Goal: Task Accomplishment & Management: Use online tool/utility

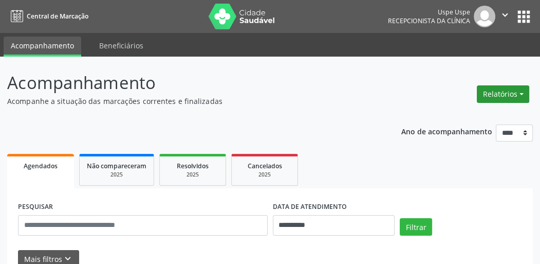
click at [512, 97] on button "Relatórios" at bounding box center [503, 93] width 52 height 17
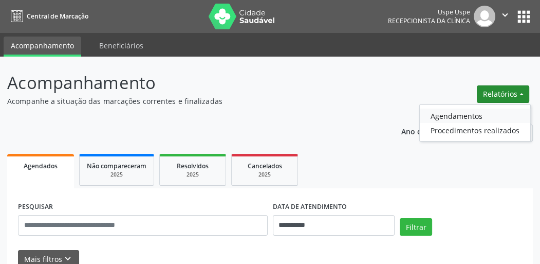
click at [464, 116] on link "Agendamentos" at bounding box center [475, 115] width 110 height 14
select select "*"
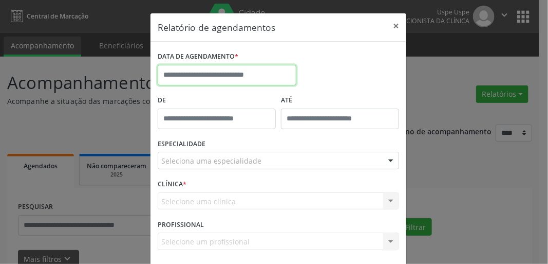
drag, startPoint x: 229, startPoint y: 83, endPoint x: 247, endPoint y: 88, distance: 18.7
click at [230, 82] on input "text" at bounding box center [227, 75] width 139 height 21
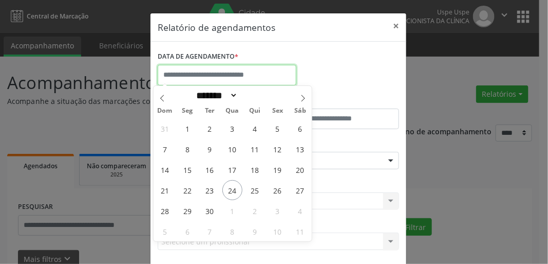
scroll to position [45, 0]
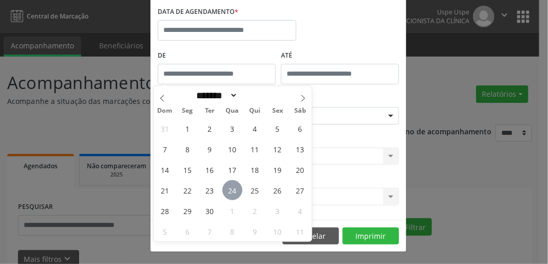
click at [235, 188] on span "24" at bounding box center [232, 190] width 20 height 20
type input "**********"
click at [237, 191] on span "24" at bounding box center [232, 190] width 20 height 20
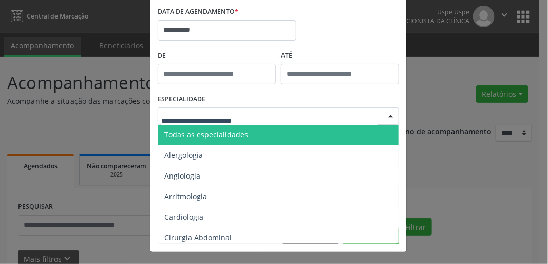
click at [193, 122] on div at bounding box center [278, 115] width 241 height 17
type input "***"
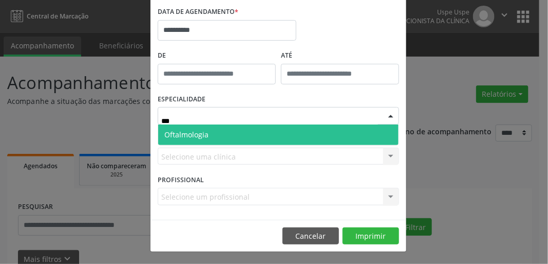
click at [192, 137] on span "Oftalmologia" at bounding box center [186, 134] width 44 height 10
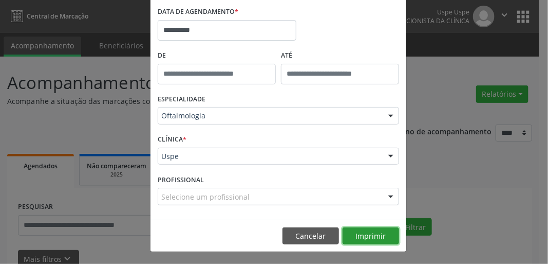
click at [381, 236] on button "Imprimir" at bounding box center [371, 235] width 57 height 17
